Goal: Transaction & Acquisition: Purchase product/service

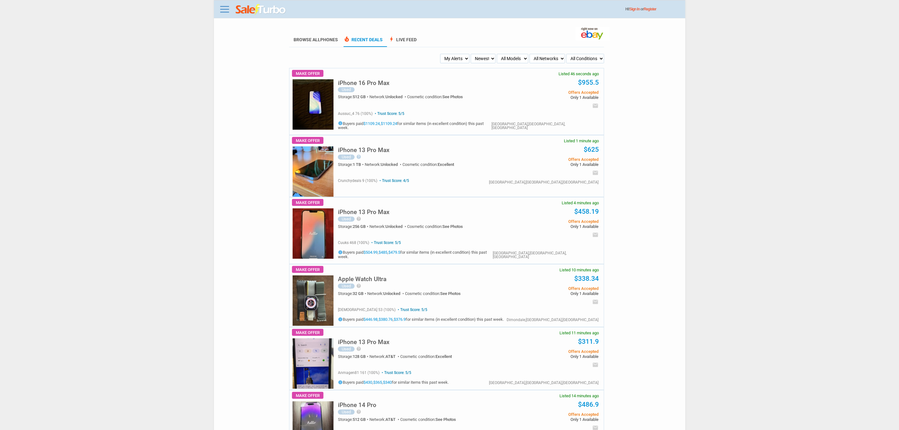
click at [466, 54] on select "My Alerts All Deals BIN Only w/ Offers Only" at bounding box center [454, 58] width 29 height 9
select select "flash_bin"
click at [441, 54] on select "My Alerts All Deals BIN Only w/ Offers Only" at bounding box center [454, 58] width 29 height 9
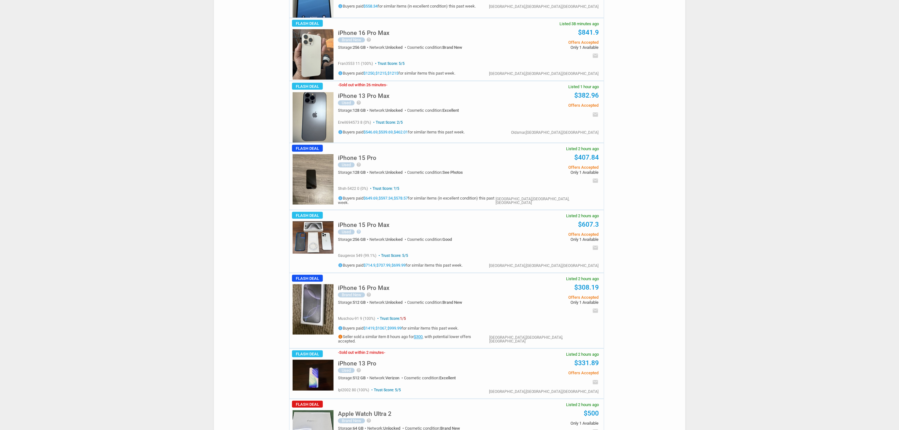
scroll to position [283, 0]
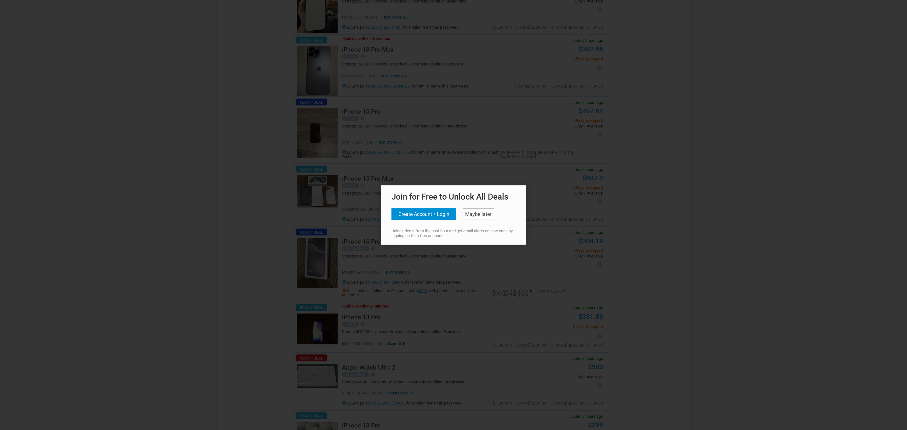
drag, startPoint x: 367, startPoint y: 248, endPoint x: 292, endPoint y: 251, distance: 75.6
click at [292, 251] on div at bounding box center [453, 215] width 907 height 430
click at [300, 254] on div at bounding box center [453, 215] width 907 height 430
click at [483, 218] on link "Maybe later" at bounding box center [477, 214] width 31 height 11
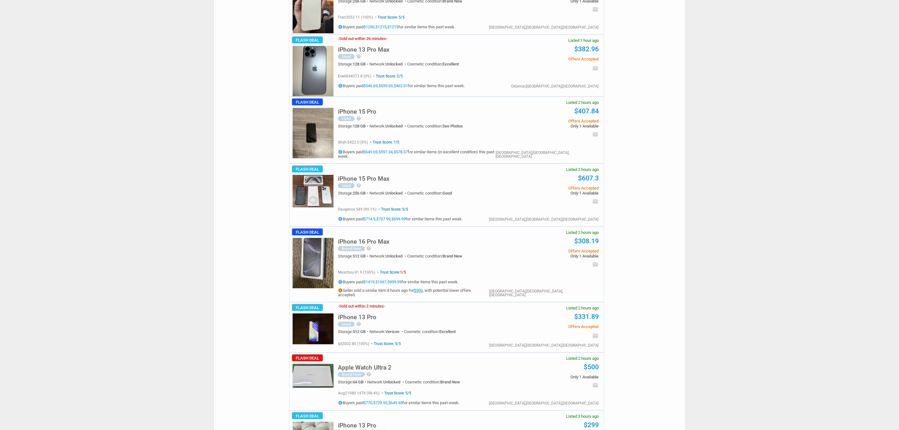
drag, startPoint x: 351, startPoint y: 259, endPoint x: 308, endPoint y: 259, distance: 42.8
click at [302, 259] on img at bounding box center [313, 263] width 41 height 50
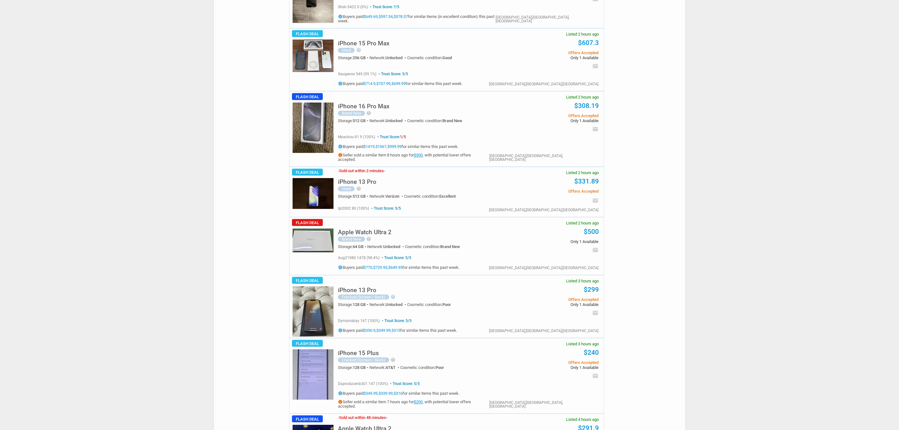
scroll to position [425, 0]
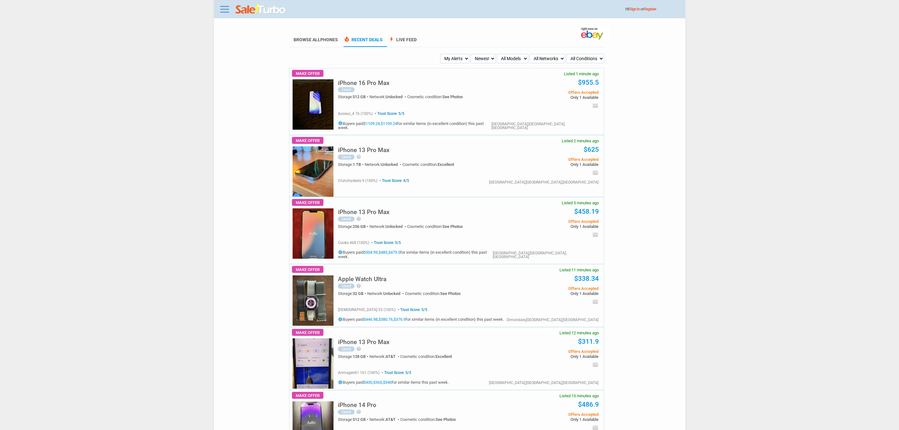
click at [414, 78] on div "iPhone 16 Pro Max Used Storage: 512 GB Network: Unlocked Cosmetic condition: Se…" at bounding box center [421, 91] width 166 height 33
click at [440, 60] on select "My Alerts All Deals BIN Only w/ Offers Only" at bounding box center [454, 58] width 29 height 9
select select "flash_bin"
click at [441, 54] on select "My Alerts All Deals BIN Only w/ Offers Only" at bounding box center [454, 58] width 29 height 9
